Goal: Transaction & Acquisition: Purchase product/service

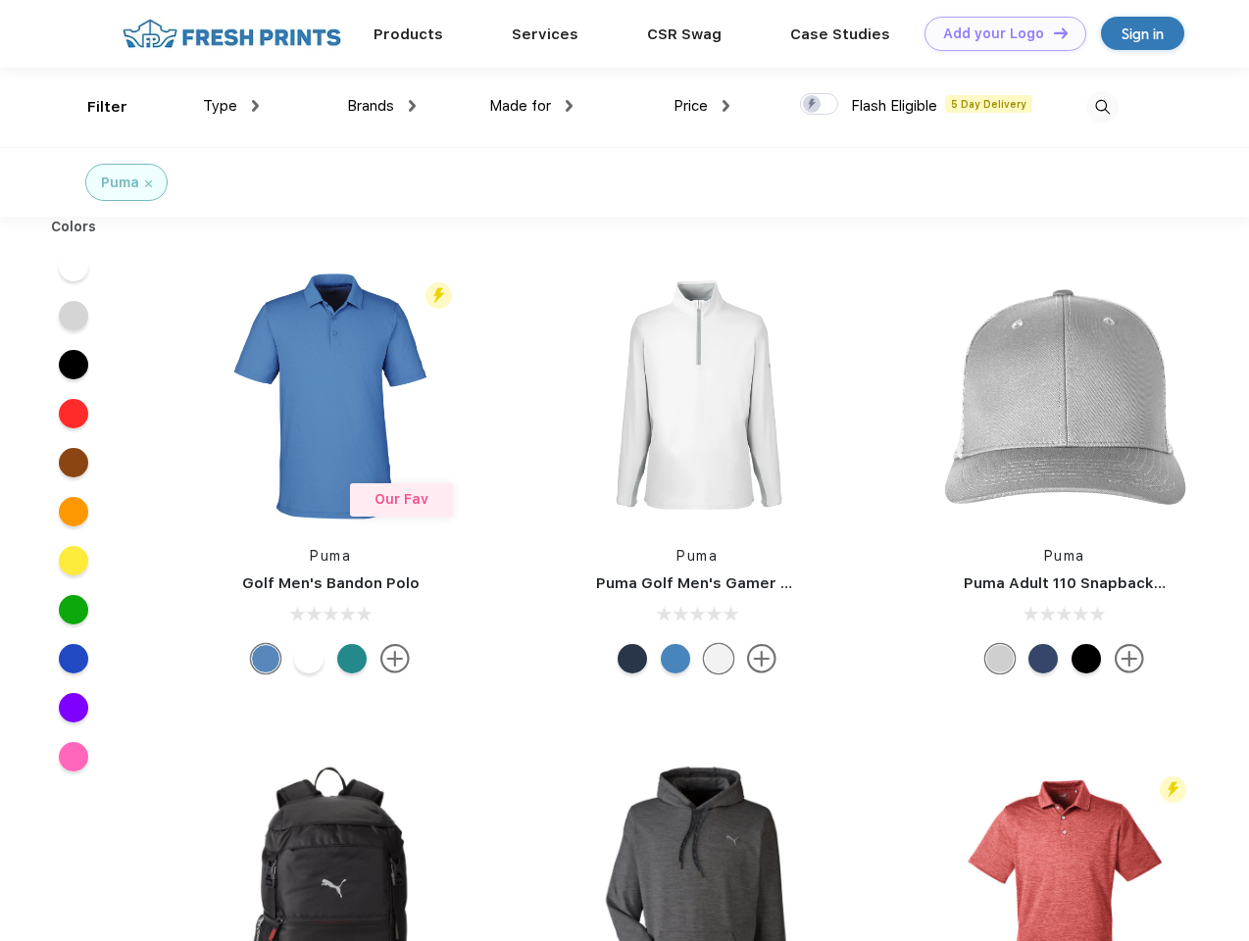
click at [998, 33] on link "Add your Logo Design Tool" at bounding box center [1005, 34] width 162 height 34
click at [0, 0] on div "Design Tool" at bounding box center [0, 0] width 0 height 0
click at [1052, 32] on link "Add your Logo Design Tool" at bounding box center [1005, 34] width 162 height 34
click at [94, 107] on div "Filter" at bounding box center [107, 107] width 40 height 23
click at [231, 106] on span "Type" at bounding box center [220, 106] width 34 height 18
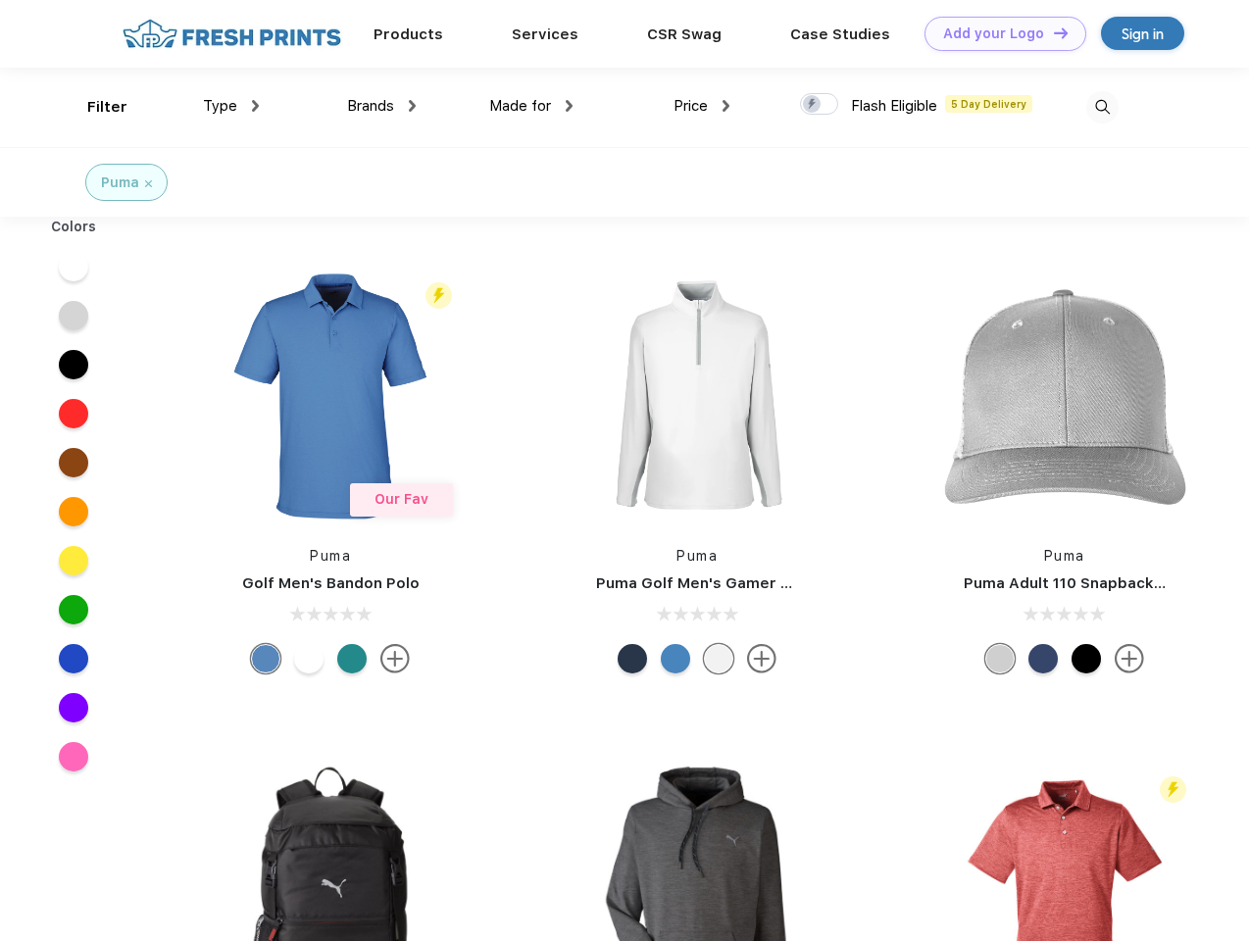
click at [381, 106] on span "Brands" at bounding box center [370, 106] width 47 height 18
click at [531, 106] on span "Made for" at bounding box center [520, 106] width 62 height 18
click at [702, 106] on span "Price" at bounding box center [690, 106] width 34 height 18
click at [820, 105] on div at bounding box center [819, 104] width 38 height 22
click at [813, 105] on input "checkbox" at bounding box center [806, 98] width 13 height 13
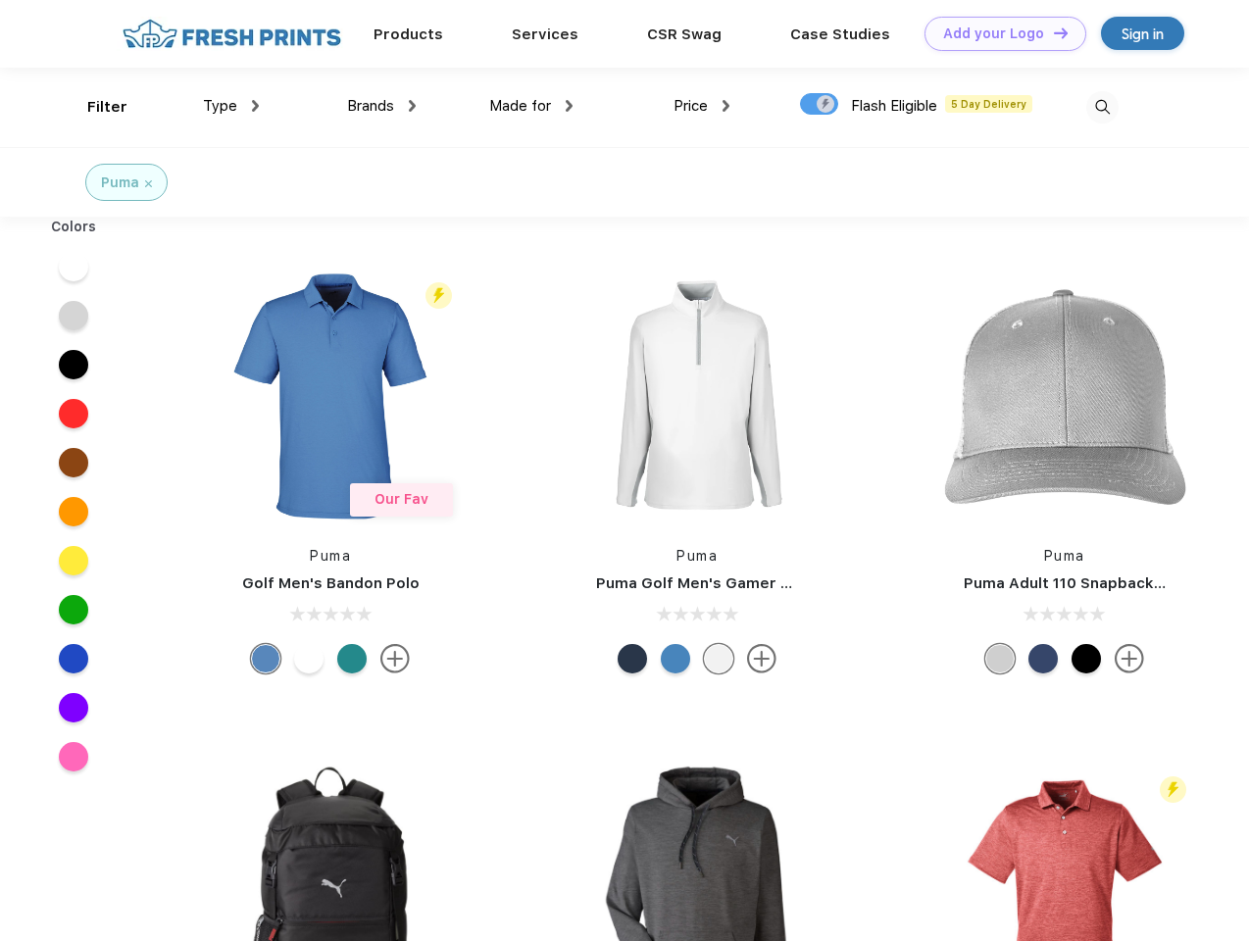
click at [1102, 107] on img at bounding box center [1102, 107] width 32 height 32
